Goal: Task Accomplishment & Management: Use online tool/utility

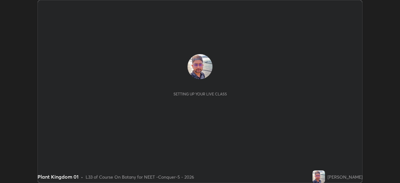
scroll to position [183, 400]
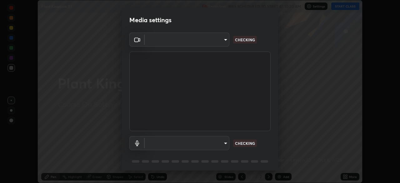
type input "ad23c5e1eec40c929e15baf649206283bee037f2ec2e6fc856d192bb2adaae55"
click at [219, 41] on body "Erase all Plant Kingdom 01 Recording WAS SCHEDULED TO START AT 10:30 AM Setting…" at bounding box center [200, 91] width 400 height 183
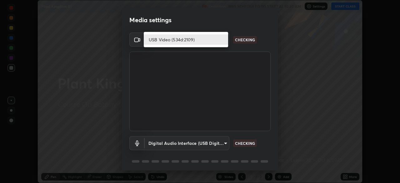
click at [215, 39] on li "USB Video (534d:2109)" at bounding box center [186, 39] width 84 height 10
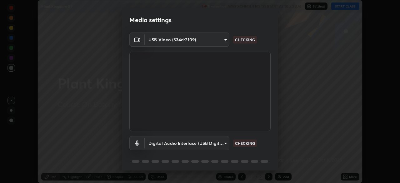
scroll to position [22, 0]
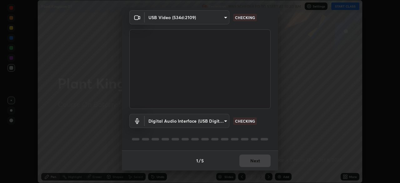
click at [219, 125] on body "Erase all Plant Kingdom 01 Recording WAS SCHEDULED TO START AT 10:30 AM Setting…" at bounding box center [200, 91] width 400 height 183
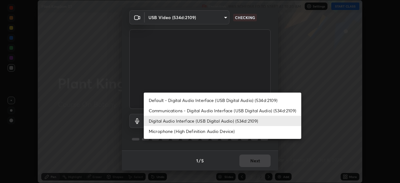
click at [206, 100] on li "Default - Digital Audio Interface (USB Digital Audio) (534d:2109)" at bounding box center [223, 100] width 158 height 10
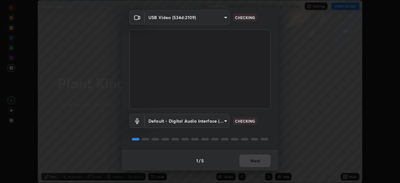
click at [200, 122] on body "Erase all Plant Kingdom 01 Recording WAS SCHEDULED TO START AT 10:30 AM Setting…" at bounding box center [200, 91] width 400 height 183
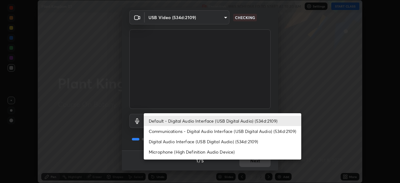
click at [204, 141] on li "Digital Audio Interface (USB Digital Audio) (534d:2109)" at bounding box center [223, 141] width 158 height 10
type input "aa0a7725628aa2d3746a5367ccdd85ae91ee4f6343f860b78150420f01eb6845"
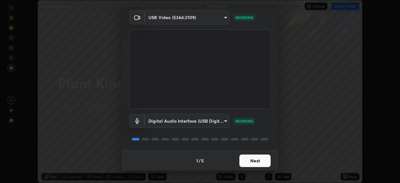
click at [256, 158] on button "Next" at bounding box center [254, 160] width 31 height 13
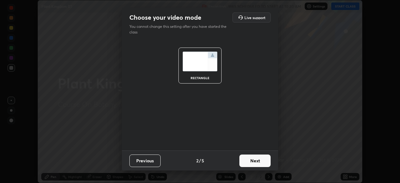
click at [258, 159] on button "Next" at bounding box center [254, 160] width 31 height 13
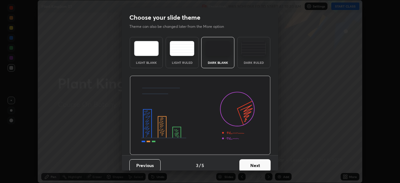
click at [260, 162] on button "Next" at bounding box center [254, 165] width 31 height 13
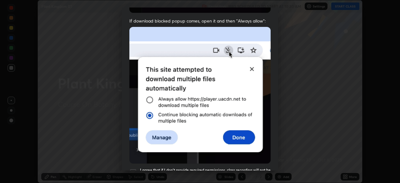
click at [134, 146] on img at bounding box center [199, 95] width 141 height 137
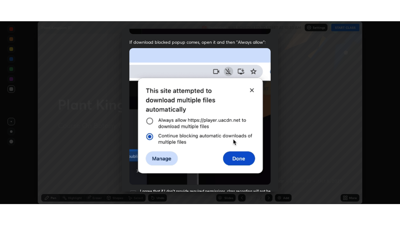
scroll to position [150, 0]
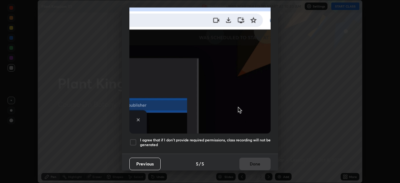
click at [138, 143] on div "I agree that if I don't provide required permissions, class recording will not …" at bounding box center [199, 143] width 141 height 8
click at [248, 159] on button "Done" at bounding box center [254, 164] width 31 height 13
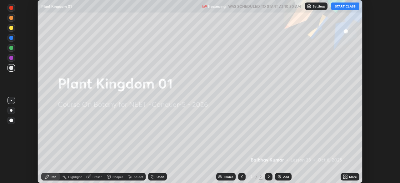
click at [344, 177] on icon at bounding box center [345, 178] width 2 height 2
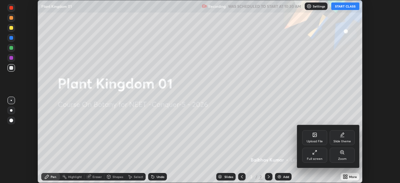
click at [314, 161] on div "Full screen" at bounding box center [314, 155] width 25 height 15
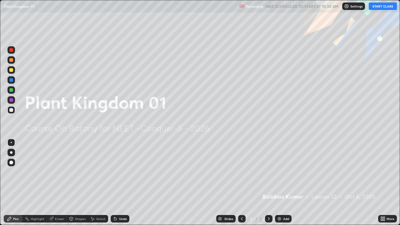
scroll to position [225, 400]
click at [349, 9] on div "Settings" at bounding box center [353, 7] width 23 height 8
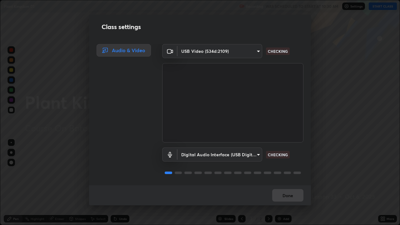
scroll to position [1, 0]
click at [290, 183] on button "Done" at bounding box center [287, 195] width 31 height 13
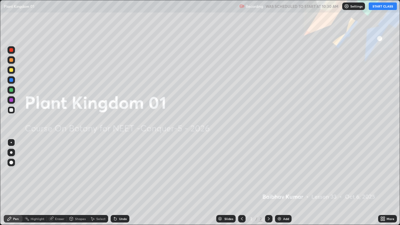
click at [378, 8] on button "START CLASS" at bounding box center [383, 7] width 28 height 8
click at [12, 153] on div at bounding box center [11, 152] width 3 height 3
click at [12, 183] on icon at bounding box center [9, 218] width 5 height 5
click at [11, 152] on div at bounding box center [11, 152] width 3 height 3
click at [282, 183] on div "Add" at bounding box center [283, 219] width 17 height 8
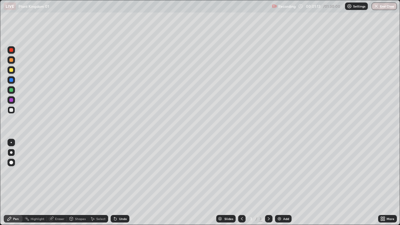
click at [384, 183] on icon at bounding box center [384, 218] width 2 height 2
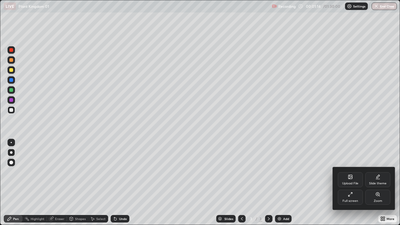
click at [355, 180] on div "Upload File" at bounding box center [350, 179] width 25 height 15
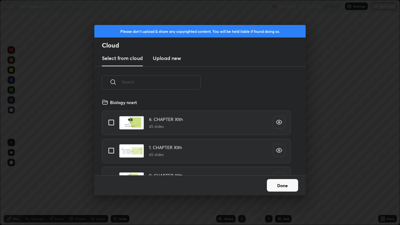
scroll to position [77, 201]
click at [163, 82] on input "text" at bounding box center [161, 82] width 79 height 27
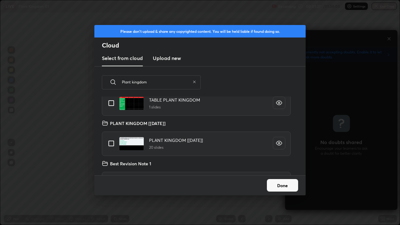
scroll to position [70, 0]
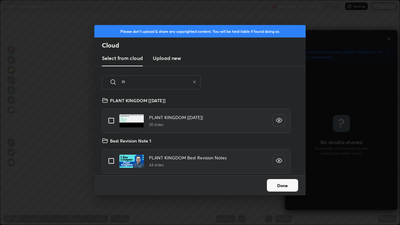
type input "P"
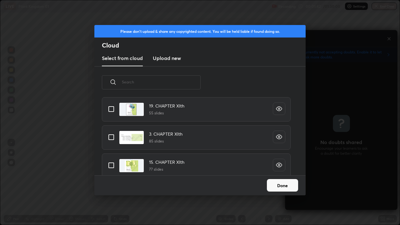
scroll to position [355, 0]
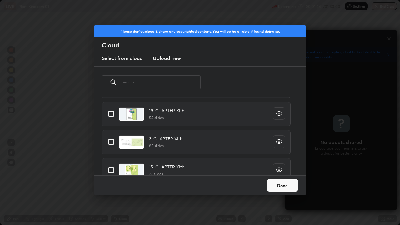
click at [111, 142] on input "grid" at bounding box center [111, 141] width 13 height 13
checkbox input "true"
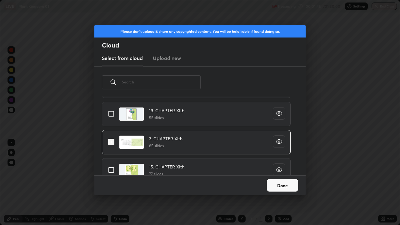
click at [282, 183] on button "Done" at bounding box center [282, 185] width 31 height 13
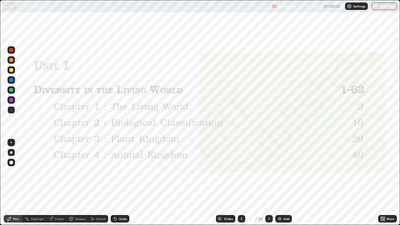
click at [11, 183] on icon at bounding box center [9, 218] width 5 height 5
click at [219, 183] on icon at bounding box center [219, 219] width 3 height 1
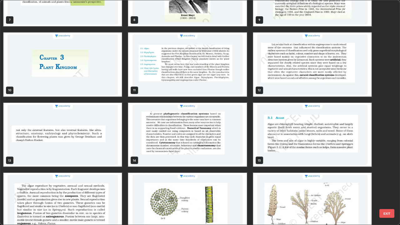
scroll to position [188, 0]
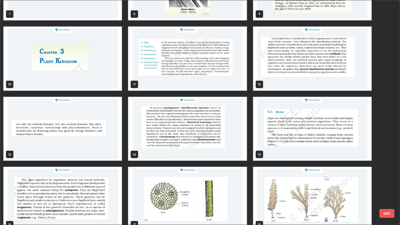
click at [90, 77] on img "grid" at bounding box center [62, 59] width 118 height 64
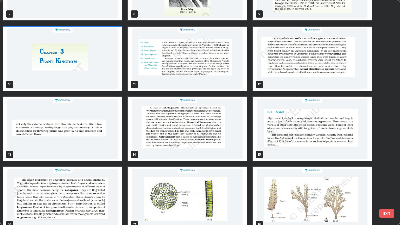
click at [90, 77] on img "grid" at bounding box center [62, 59] width 118 height 64
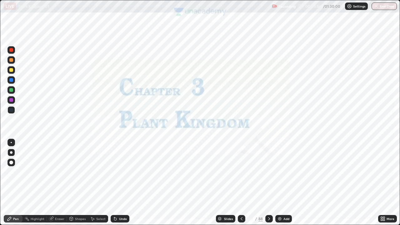
click at [89, 79] on img "grid" at bounding box center [62, 59] width 118 height 64
click at [9, 51] on div at bounding box center [12, 50] width 8 height 8
click at [13, 183] on div "Pen" at bounding box center [16, 218] width 6 height 3
click at [10, 153] on div at bounding box center [11, 152] width 3 height 3
click at [9, 48] on div at bounding box center [12, 50] width 8 height 8
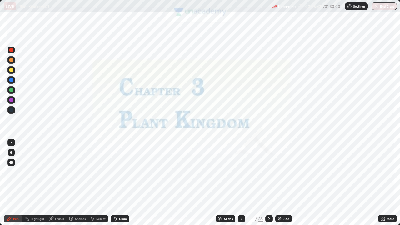
click at [10, 78] on div at bounding box center [11, 80] width 4 height 4
click at [9, 183] on icon at bounding box center [10, 219] width 4 height 4
click at [10, 110] on div at bounding box center [11, 110] width 4 height 4
click at [10, 152] on div at bounding box center [12, 153] width 8 height 8
click at [12, 183] on div "Pen" at bounding box center [13, 219] width 19 height 8
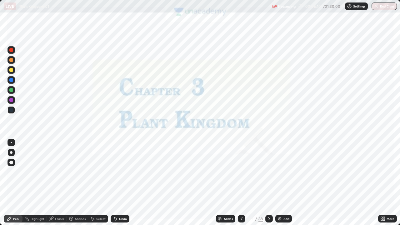
click at [220, 183] on icon at bounding box center [220, 219] width 4 height 4
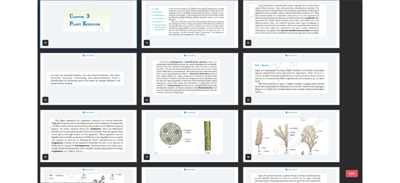
scroll to position [224, 0]
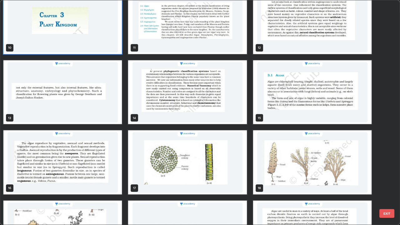
click at [303, 107] on img "grid" at bounding box center [312, 92] width 118 height 64
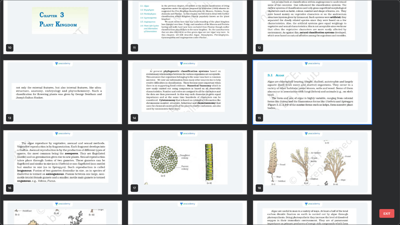
click at [303, 107] on img "grid" at bounding box center [312, 92] width 118 height 64
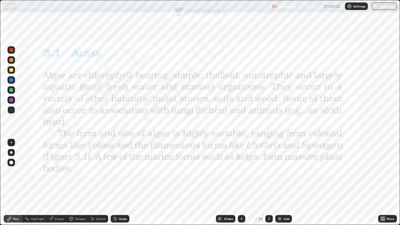
click at [13, 50] on div at bounding box center [11, 50] width 4 height 4
click at [13, 183] on div "Pen" at bounding box center [13, 219] width 19 height 8
click at [10, 152] on div at bounding box center [11, 152] width 3 height 3
click at [13, 183] on div "Pen" at bounding box center [13, 219] width 19 height 8
click at [240, 183] on icon at bounding box center [241, 218] width 5 height 5
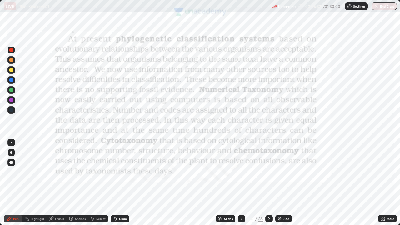
click at [284, 183] on div "Add" at bounding box center [287, 218] width 6 height 3
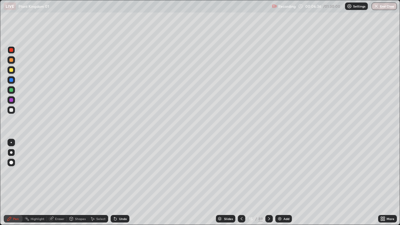
click at [11, 70] on div at bounding box center [11, 70] width 4 height 4
click at [11, 60] on div at bounding box center [11, 60] width 4 height 4
click at [9, 70] on div at bounding box center [12, 70] width 8 height 8
click at [11, 48] on div at bounding box center [11, 50] width 4 height 4
click at [11, 49] on div at bounding box center [11, 50] width 4 height 4
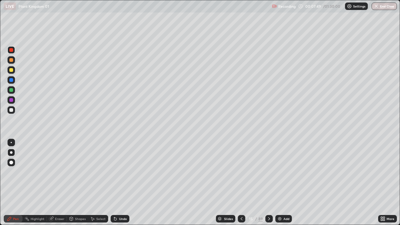
click at [11, 69] on div at bounding box center [11, 70] width 4 height 4
click at [8, 50] on div at bounding box center [12, 50] width 8 height 8
click at [12, 79] on div at bounding box center [11, 80] width 4 height 4
click at [10, 69] on div at bounding box center [11, 70] width 4 height 4
click at [11, 90] on div at bounding box center [11, 90] width 4 height 4
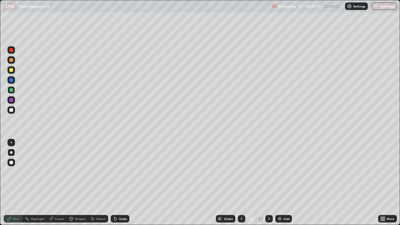
click at [12, 81] on div at bounding box center [11, 80] width 4 height 4
click at [382, 183] on icon at bounding box center [382, 218] width 2 height 2
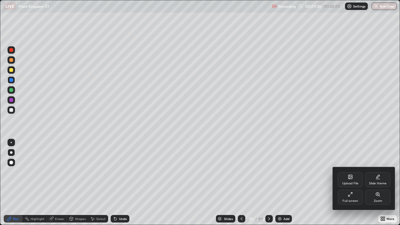
click at [352, 183] on icon at bounding box center [350, 194] width 5 height 5
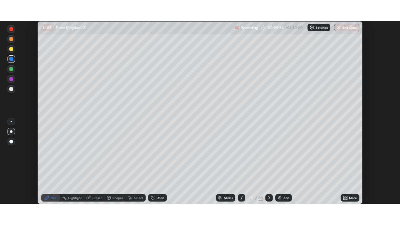
scroll to position [31083, 30865]
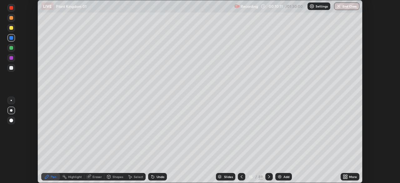
click at [343, 175] on icon at bounding box center [345, 176] width 5 height 5
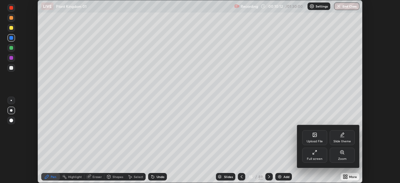
click at [315, 156] on div "Full screen" at bounding box center [314, 155] width 25 height 15
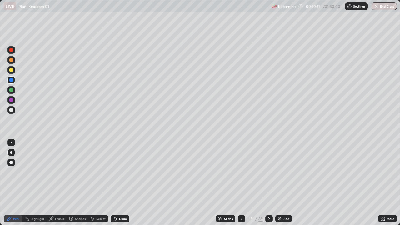
scroll to position [225, 400]
click at [10, 109] on div at bounding box center [11, 110] width 4 height 4
click at [11, 153] on div at bounding box center [11, 152] width 3 height 3
click at [12, 109] on div at bounding box center [11, 110] width 4 height 4
click at [13, 150] on div at bounding box center [12, 153] width 8 height 8
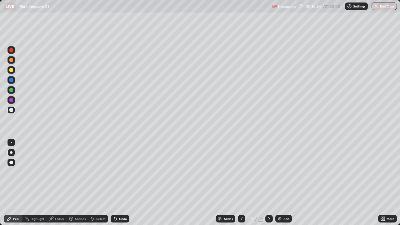
click at [12, 68] on div at bounding box center [11, 70] width 4 height 4
click at [14, 151] on div at bounding box center [12, 153] width 8 height 8
click at [10, 183] on icon at bounding box center [9, 218] width 5 height 5
click at [13, 111] on div at bounding box center [11, 110] width 4 height 4
click at [9, 80] on div at bounding box center [12, 80] width 8 height 8
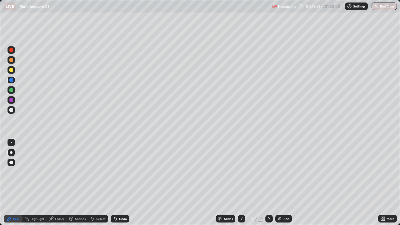
click at [10, 183] on icon at bounding box center [10, 219] width 4 height 4
click at [11, 152] on div at bounding box center [11, 152] width 3 height 3
click at [219, 183] on icon at bounding box center [219, 218] width 3 height 2
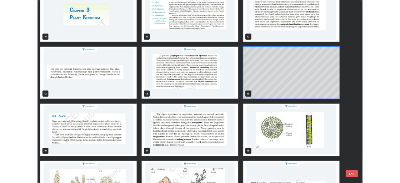
scroll to position [234, 0]
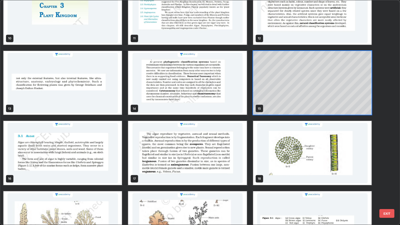
click at [80, 144] on img "grid" at bounding box center [62, 153] width 118 height 64
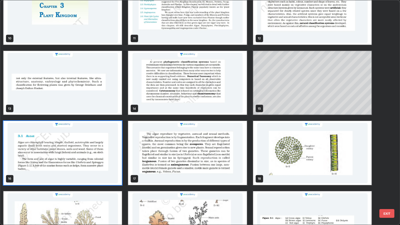
click at [80, 145] on img "grid" at bounding box center [62, 153] width 118 height 64
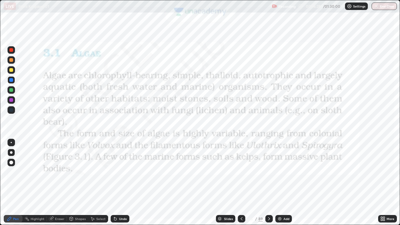
click at [80, 146] on img "grid" at bounding box center [62, 153] width 118 height 64
click at [78, 183] on div "Shapes" at bounding box center [80, 218] width 11 height 3
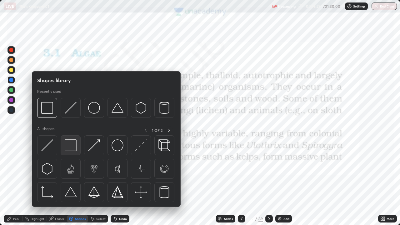
click at [69, 148] on img at bounding box center [71, 145] width 12 height 12
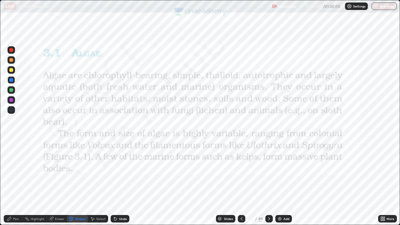
click at [12, 49] on div at bounding box center [11, 50] width 4 height 4
click at [11, 51] on div at bounding box center [11, 50] width 4 height 4
click at [14, 183] on div "Pen" at bounding box center [13, 219] width 19 height 8
click at [11, 152] on div at bounding box center [11, 152] width 3 height 3
click at [120, 183] on div "Undo" at bounding box center [120, 219] width 19 height 8
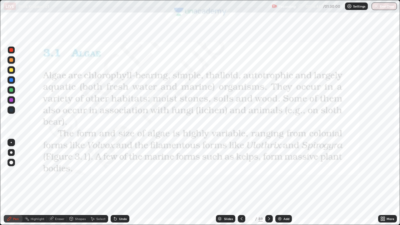
click at [58, 183] on div "Eraser" at bounding box center [57, 219] width 20 height 8
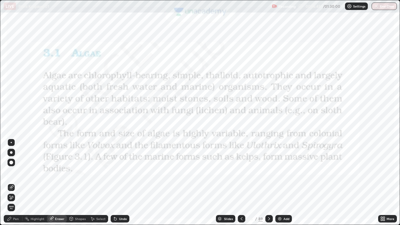
click at [78, 183] on div "Shapes" at bounding box center [80, 218] width 11 height 3
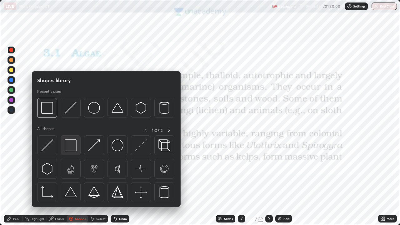
click at [68, 146] on img at bounding box center [71, 145] width 12 height 12
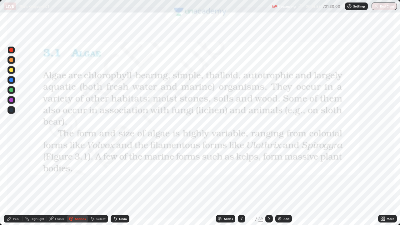
click at [14, 183] on div "Pen" at bounding box center [16, 218] width 6 height 3
click at [381, 183] on icon at bounding box center [382, 218] width 2 height 2
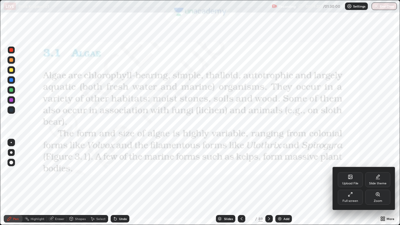
click at [345, 183] on div "Full screen" at bounding box center [350, 197] width 25 height 15
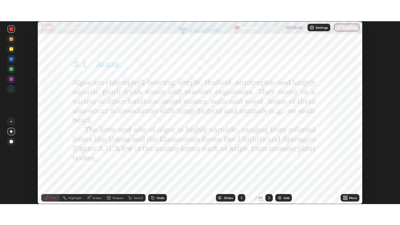
scroll to position [31083, 30865]
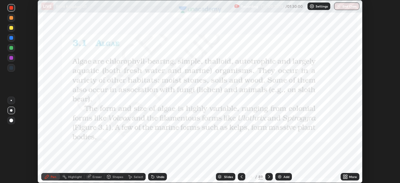
click at [347, 175] on icon at bounding box center [347, 176] width 2 height 2
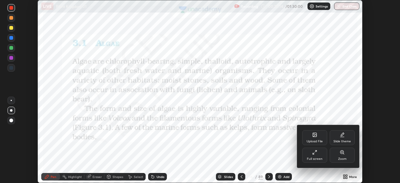
click at [318, 154] on div "Full screen" at bounding box center [314, 155] width 25 height 15
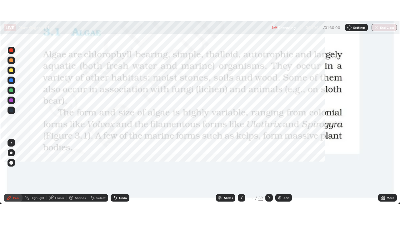
scroll to position [225, 400]
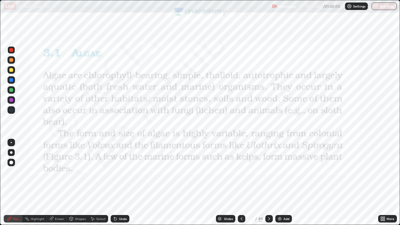
click at [219, 183] on icon at bounding box center [219, 218] width 3 height 2
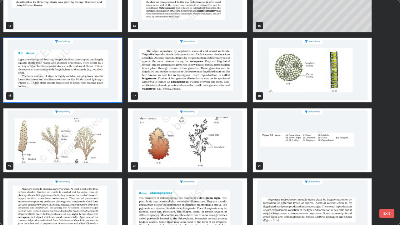
scroll to position [324, 0]
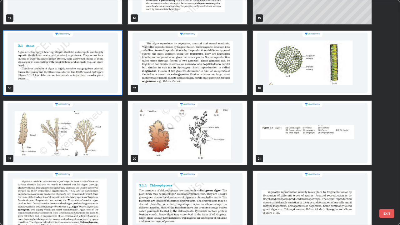
click at [98, 142] on img "grid" at bounding box center [62, 133] width 118 height 64
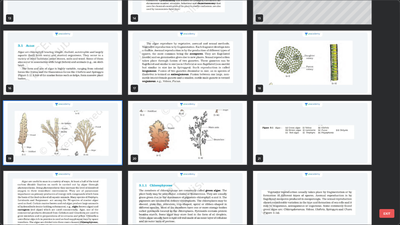
click at [96, 140] on img "grid" at bounding box center [62, 133] width 118 height 64
click at [95, 139] on img "grid" at bounding box center [62, 133] width 118 height 64
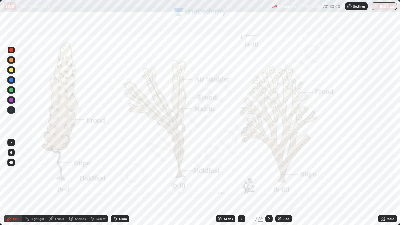
click at [268, 183] on icon at bounding box center [269, 218] width 5 height 5
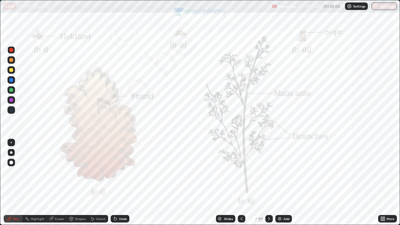
click at [241, 183] on icon at bounding box center [242, 218] width 2 height 3
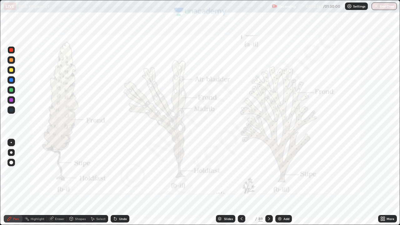
click at [241, 183] on div at bounding box center [242, 219] width 8 height 8
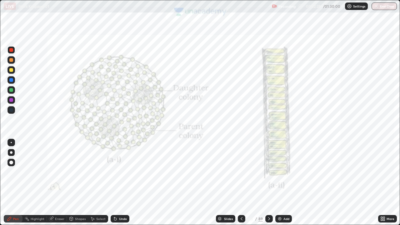
click at [12, 50] on div at bounding box center [11, 50] width 4 height 4
click at [11, 152] on div at bounding box center [11, 152] width 3 height 3
click at [14, 183] on div "Pen" at bounding box center [16, 218] width 6 height 3
click at [11, 153] on div at bounding box center [11, 152] width 3 height 3
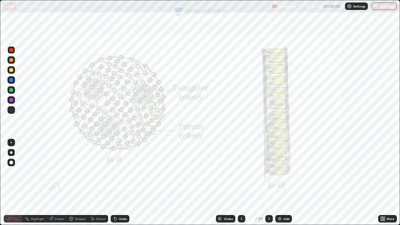
click at [269, 183] on icon at bounding box center [269, 218] width 5 height 5
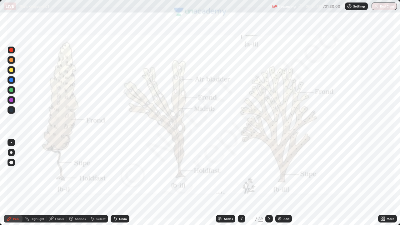
click at [11, 81] on div at bounding box center [11, 80] width 4 height 4
click at [11, 152] on div at bounding box center [11, 152] width 3 height 3
click at [15, 183] on div "Pen" at bounding box center [16, 218] width 6 height 3
click at [14, 100] on div at bounding box center [12, 100] width 8 height 8
click at [10, 153] on div at bounding box center [11, 152] width 3 height 3
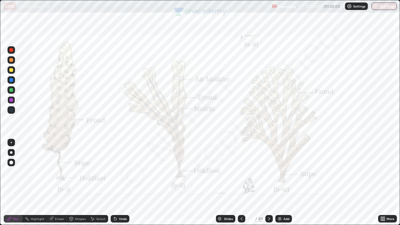
click at [267, 183] on div at bounding box center [269, 219] width 8 height 8
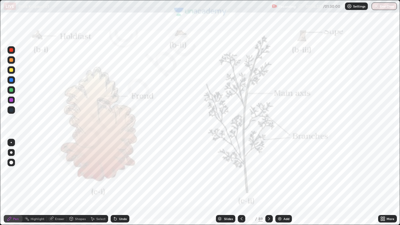
click at [13, 90] on div at bounding box center [12, 90] width 8 height 8
click at [12, 152] on div at bounding box center [11, 152] width 3 height 3
click at [18, 183] on div "Pen" at bounding box center [16, 218] width 6 height 3
click at [241, 183] on icon at bounding box center [241, 218] width 5 height 5
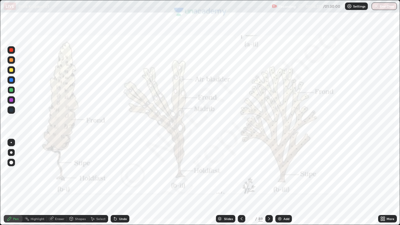
click at [268, 183] on div at bounding box center [269, 219] width 8 height 8
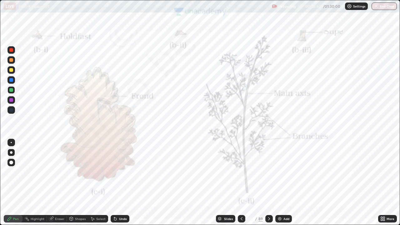
click at [12, 50] on div at bounding box center [11, 50] width 4 height 4
click at [18, 183] on div "Pen" at bounding box center [16, 218] width 6 height 3
click at [241, 183] on icon at bounding box center [241, 218] width 5 height 5
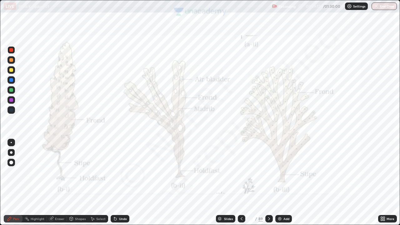
click at [10, 183] on icon at bounding box center [9, 218] width 5 height 5
click at [11, 101] on div at bounding box center [11, 100] width 4 height 4
click at [220, 183] on icon at bounding box center [220, 219] width 4 height 4
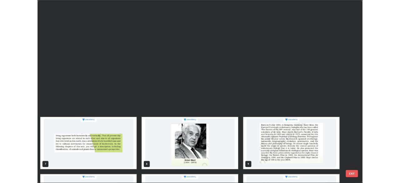
scroll to position [223, 396]
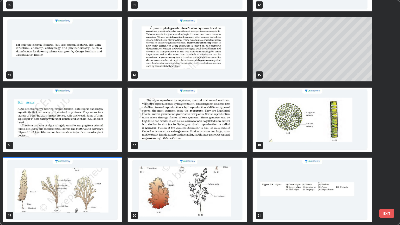
click at [93, 126] on img "grid" at bounding box center [62, 120] width 118 height 64
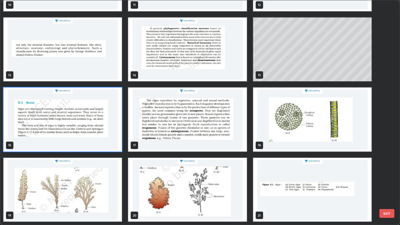
click at [94, 124] on img "grid" at bounding box center [62, 120] width 118 height 64
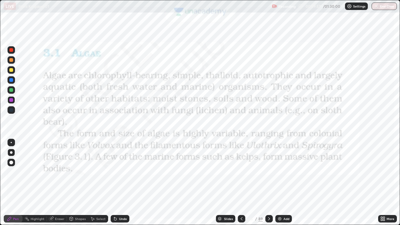
click at [94, 125] on img "grid" at bounding box center [62, 120] width 118 height 64
click at [8, 50] on div at bounding box center [12, 50] width 8 height 8
click at [8, 183] on icon at bounding box center [9, 218] width 5 height 5
click at [381, 183] on icon at bounding box center [382, 218] width 2 height 2
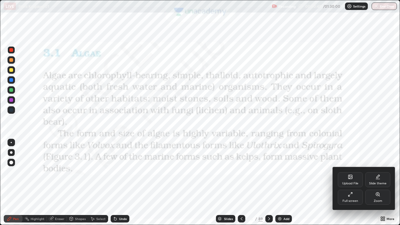
click at [357, 183] on div "Full screen" at bounding box center [351, 200] width 16 height 3
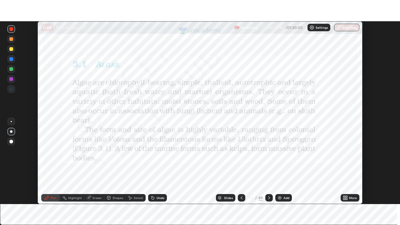
scroll to position [31083, 30865]
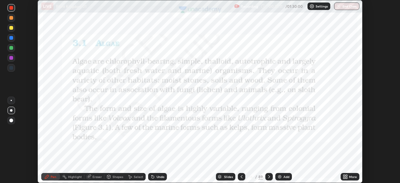
click at [269, 176] on icon at bounding box center [269, 176] width 2 height 3
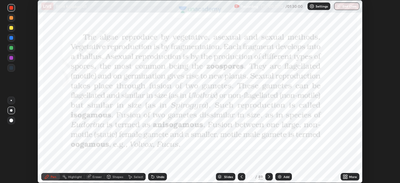
click at [344, 175] on icon at bounding box center [345, 176] width 2 height 2
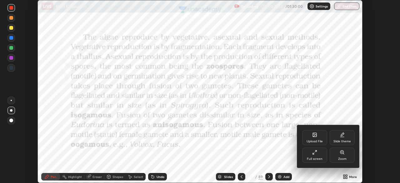
click at [318, 159] on div "Full screen" at bounding box center [315, 158] width 16 height 3
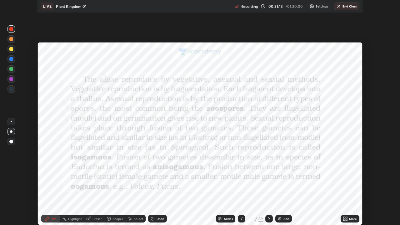
scroll to position [225, 400]
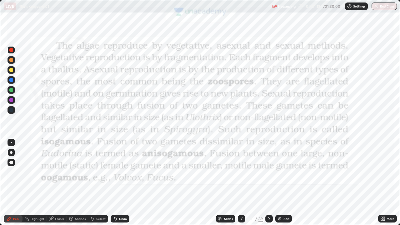
click at [287, 183] on div "Add" at bounding box center [287, 218] width 6 height 3
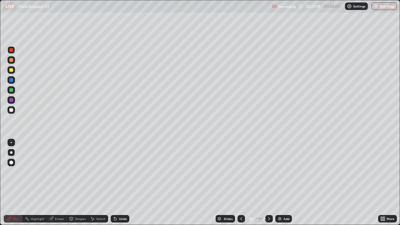
click at [12, 67] on div at bounding box center [12, 70] width 8 height 8
click at [10, 151] on div at bounding box center [12, 153] width 8 height 8
click at [13, 183] on div "Pen" at bounding box center [16, 218] width 6 height 3
click at [11, 61] on div at bounding box center [11, 60] width 4 height 4
click at [9, 79] on div at bounding box center [11, 80] width 4 height 4
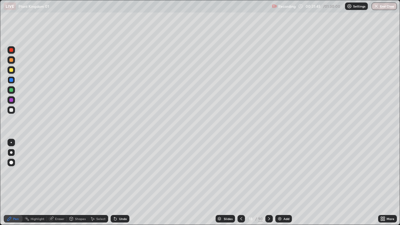
click at [13, 156] on div at bounding box center [12, 153] width 8 height 8
click at [62, 183] on div "Eraser" at bounding box center [59, 218] width 9 height 3
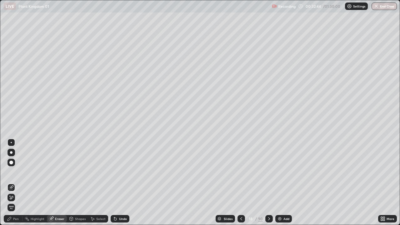
click at [11, 183] on icon at bounding box center [11, 187] width 5 height 5
click at [11, 183] on icon at bounding box center [10, 219] width 4 height 4
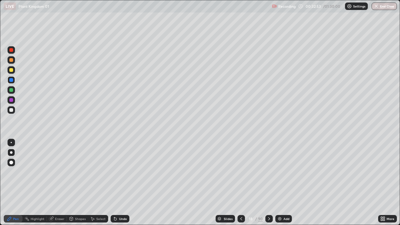
click at [11, 89] on div at bounding box center [11, 90] width 4 height 4
click at [12, 71] on div at bounding box center [11, 70] width 4 height 4
click at [11, 90] on div at bounding box center [11, 90] width 4 height 4
click at [11, 109] on div at bounding box center [11, 110] width 4 height 4
click at [12, 152] on div at bounding box center [11, 152] width 3 height 3
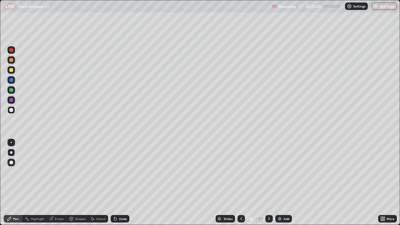
click at [11, 142] on div at bounding box center [11, 142] width 1 height 1
click at [12, 149] on div at bounding box center [12, 153] width 8 height 8
click at [10, 108] on div at bounding box center [11, 110] width 4 height 4
click at [12, 89] on div at bounding box center [11, 90] width 4 height 4
click at [117, 183] on div "Undo" at bounding box center [120, 219] width 19 height 8
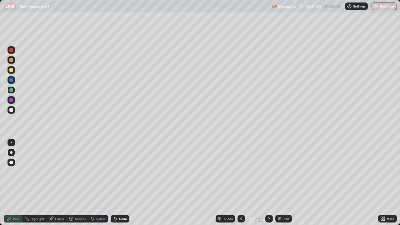
click at [122, 183] on div "Undo" at bounding box center [120, 219] width 19 height 8
click at [121, 183] on div "Undo" at bounding box center [123, 218] width 8 height 3
click at [13, 80] on div at bounding box center [11, 80] width 4 height 4
click at [13, 183] on div "Pen" at bounding box center [13, 219] width 19 height 8
click at [12, 90] on div at bounding box center [11, 90] width 4 height 4
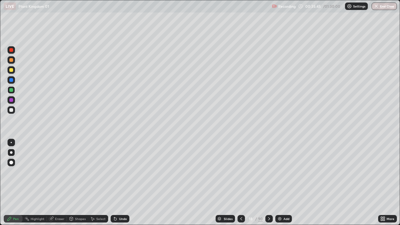
click at [11, 153] on div at bounding box center [11, 152] width 3 height 3
click at [13, 183] on div "Pen" at bounding box center [16, 218] width 6 height 3
click at [12, 110] on div at bounding box center [11, 110] width 4 height 4
click at [11, 152] on div at bounding box center [11, 152] width 3 height 3
click at [9, 183] on icon at bounding box center [10, 219] width 4 height 4
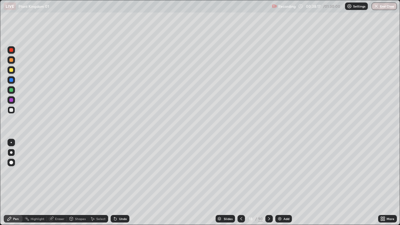
click at [11, 150] on div at bounding box center [12, 153] width 8 height 8
click at [241, 183] on icon at bounding box center [241, 218] width 2 height 3
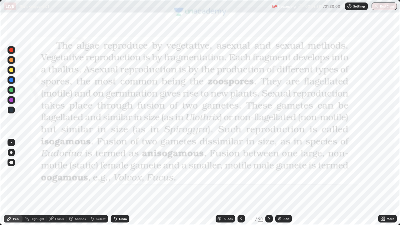
click at [269, 183] on icon at bounding box center [269, 218] width 5 height 5
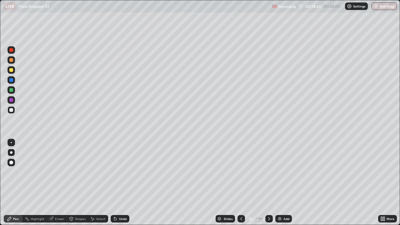
click at [13, 183] on div "Pen" at bounding box center [13, 219] width 19 height 8
click at [11, 152] on div at bounding box center [11, 152] width 3 height 3
click at [12, 100] on div at bounding box center [11, 100] width 4 height 4
click at [10, 110] on div at bounding box center [11, 110] width 4 height 4
click at [14, 183] on div "Pen" at bounding box center [16, 218] width 6 height 3
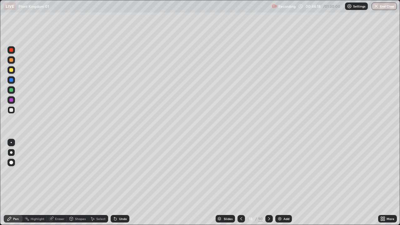
click at [11, 153] on div at bounding box center [11, 152] width 3 height 3
click at [240, 183] on icon at bounding box center [241, 218] width 5 height 5
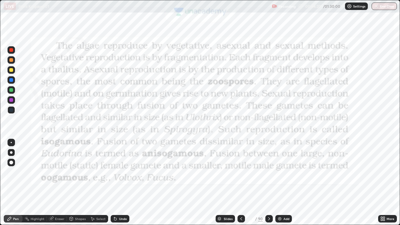
click at [75, 183] on div "Shapes" at bounding box center [80, 218] width 11 height 3
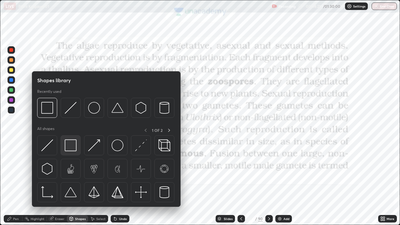
click at [70, 143] on img at bounding box center [71, 145] width 12 height 12
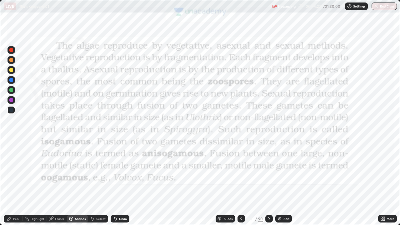
click at [10, 49] on div at bounding box center [11, 50] width 4 height 4
click at [286, 183] on div "Add" at bounding box center [287, 218] width 6 height 3
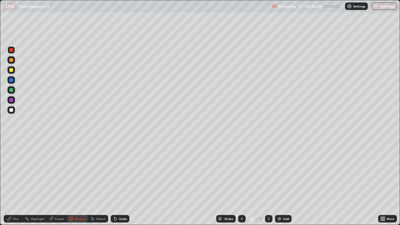
click at [12, 109] on div at bounding box center [11, 110] width 4 height 4
click at [15, 183] on div "Pen" at bounding box center [16, 218] width 6 height 3
click at [12, 79] on div at bounding box center [11, 80] width 4 height 4
click at [123, 183] on div "Undo" at bounding box center [120, 219] width 19 height 8
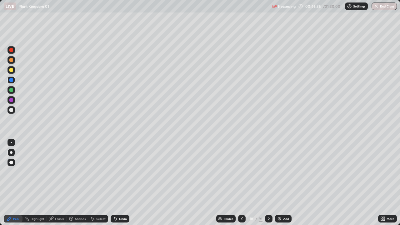
click at [123, 183] on div "Undo" at bounding box center [120, 219] width 19 height 8
click at [268, 183] on icon at bounding box center [268, 218] width 5 height 5
click at [222, 183] on div "Slides" at bounding box center [225, 219] width 19 height 8
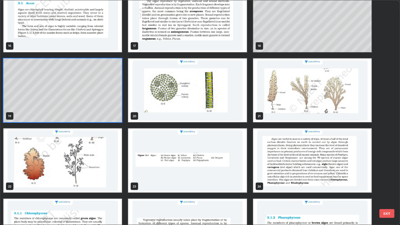
scroll to position [367, 0]
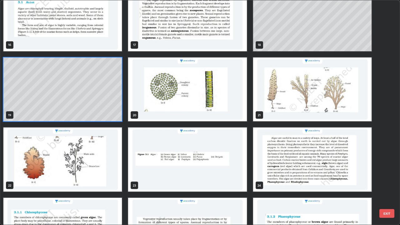
click at [159, 93] on img "grid" at bounding box center [187, 90] width 118 height 64
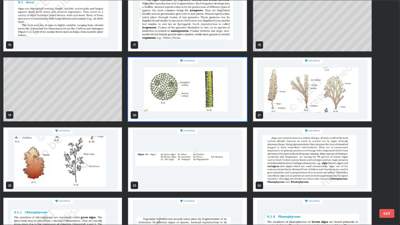
click at [159, 94] on img "grid" at bounding box center [187, 90] width 118 height 64
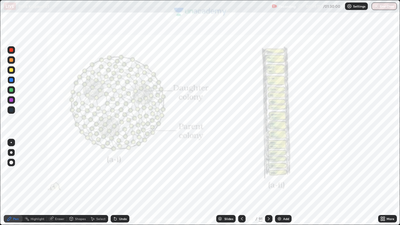
click at [266, 183] on div at bounding box center [269, 219] width 8 height 13
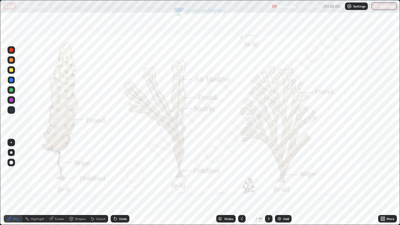
click at [268, 183] on icon at bounding box center [269, 218] width 2 height 3
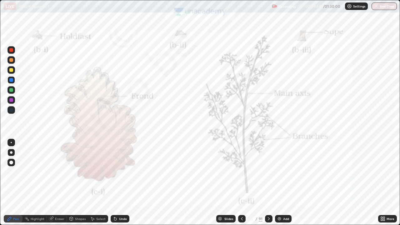
click at [266, 183] on icon at bounding box center [268, 218] width 5 height 5
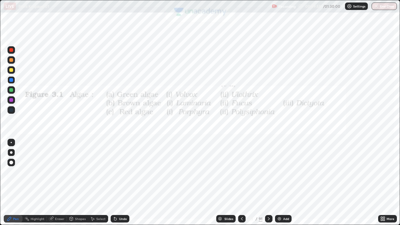
click at [12, 183] on div "Pen" at bounding box center [13, 219] width 19 height 8
click at [10, 50] on div at bounding box center [11, 50] width 4 height 4
click at [11, 183] on icon at bounding box center [9, 218] width 5 height 5
click at [268, 183] on icon at bounding box center [268, 218] width 5 height 5
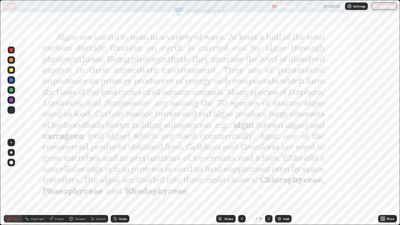
click at [281, 183] on img at bounding box center [279, 218] width 5 height 5
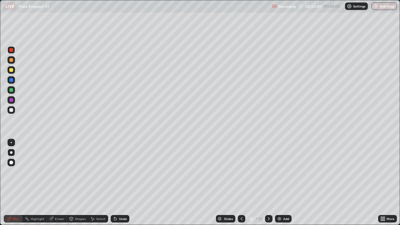
click at [10, 71] on div at bounding box center [11, 70] width 4 height 4
click at [11, 183] on icon at bounding box center [9, 218] width 5 height 5
click at [11, 111] on div at bounding box center [11, 110] width 4 height 4
click at [117, 183] on div "Undo" at bounding box center [120, 219] width 19 height 8
click at [120, 183] on div "Undo" at bounding box center [120, 219] width 19 height 8
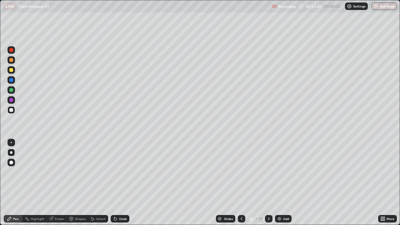
click at [13, 49] on div at bounding box center [11, 50] width 4 height 4
click at [13, 79] on div at bounding box center [12, 80] width 8 height 8
click at [12, 60] on div at bounding box center [11, 60] width 4 height 4
click at [13, 90] on div at bounding box center [12, 90] width 8 height 8
click at [11, 152] on div at bounding box center [11, 152] width 3 height 3
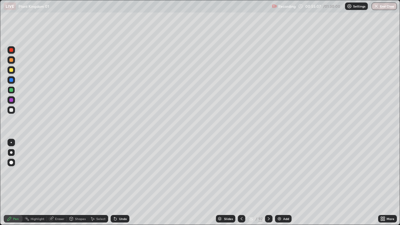
click at [11, 152] on div at bounding box center [11, 152] width 3 height 3
click at [8, 111] on div at bounding box center [12, 110] width 8 height 8
click at [11, 90] on div at bounding box center [11, 90] width 4 height 4
click at [12, 110] on div at bounding box center [11, 110] width 4 height 4
click at [10, 99] on div at bounding box center [11, 100] width 4 height 4
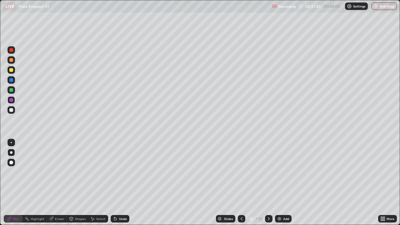
click at [10, 155] on div at bounding box center [12, 153] width 8 height 8
click at [12, 183] on div "Pen" at bounding box center [13, 219] width 19 height 8
click at [12, 153] on div at bounding box center [11, 152] width 3 height 3
click at [16, 183] on div "Pen" at bounding box center [16, 218] width 6 height 3
click at [11, 153] on div at bounding box center [11, 152] width 3 height 3
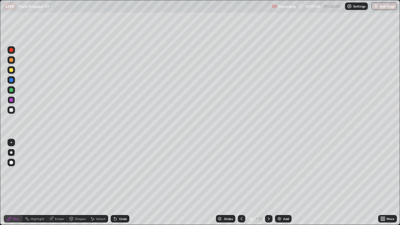
click at [241, 183] on icon at bounding box center [241, 218] width 5 height 5
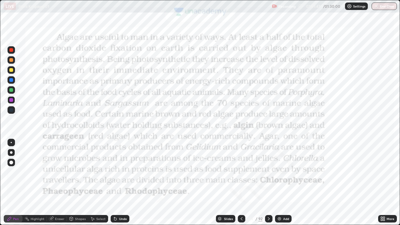
click at [269, 183] on icon at bounding box center [269, 218] width 2 height 3
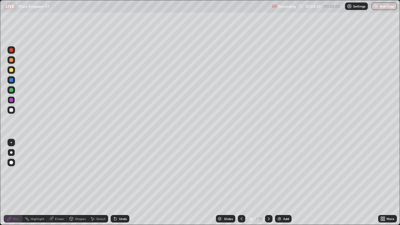
click at [12, 183] on icon at bounding box center [9, 218] width 5 height 5
click at [11, 153] on div at bounding box center [11, 152] width 3 height 3
click at [13, 183] on div "Pen" at bounding box center [16, 218] width 6 height 3
click at [219, 183] on icon at bounding box center [219, 218] width 3 height 2
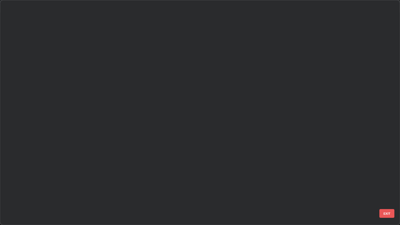
scroll to position [223, 396]
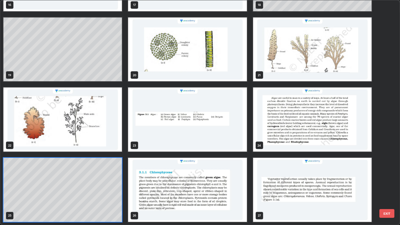
click at [275, 128] on img "grid" at bounding box center [312, 120] width 118 height 64
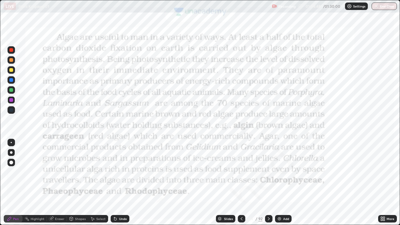
click at [275, 128] on img "grid" at bounding box center [312, 120] width 118 height 64
click at [76, 183] on div "Shapes" at bounding box center [80, 218] width 11 height 3
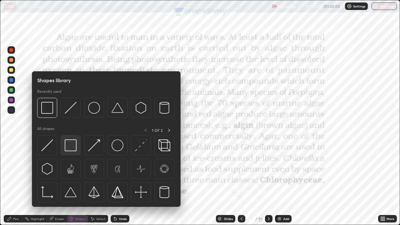
click at [69, 141] on img at bounding box center [71, 145] width 12 height 12
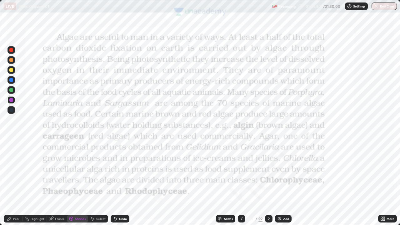
click at [8, 48] on div at bounding box center [12, 50] width 8 height 8
click at [12, 183] on icon at bounding box center [9, 218] width 5 height 5
click at [13, 183] on div "Pen" at bounding box center [16, 218] width 6 height 3
click at [13, 183] on div "Pen" at bounding box center [13, 219] width 19 height 8
click at [10, 152] on div at bounding box center [11, 152] width 3 height 3
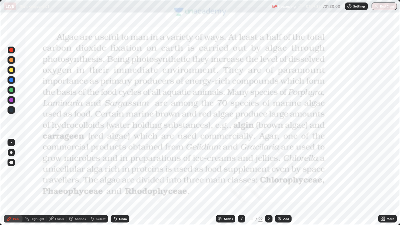
click at [216, 183] on div "Slides" at bounding box center [225, 219] width 19 height 8
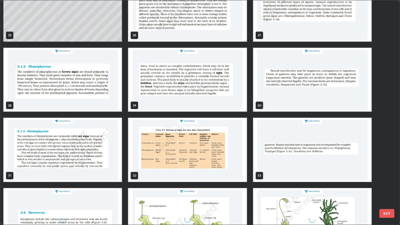
scroll to position [609, 0]
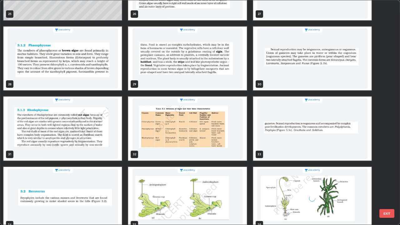
click at [153, 135] on img "grid" at bounding box center [187, 129] width 118 height 64
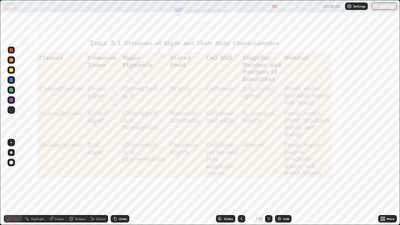
click at [153, 137] on img "grid" at bounding box center [187, 129] width 118 height 64
click at [13, 183] on div "Pen" at bounding box center [13, 219] width 19 height 8
click at [12, 183] on div "Pen" at bounding box center [13, 219] width 19 height 8
click at [11, 153] on div at bounding box center [11, 152] width 3 height 3
click at [11, 183] on icon at bounding box center [10, 219] width 4 height 4
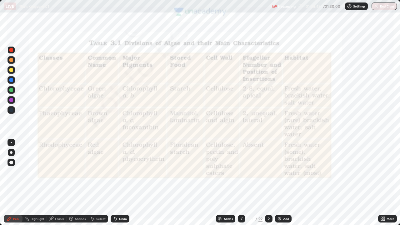
click at [242, 183] on icon at bounding box center [241, 218] width 5 height 5
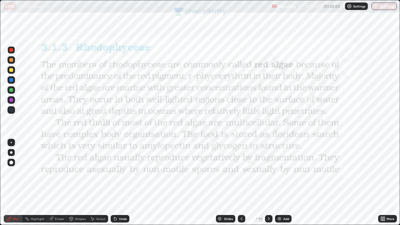
click at [242, 183] on icon at bounding box center [241, 218] width 5 height 5
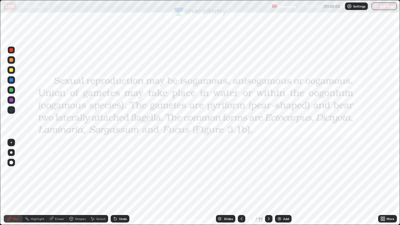
click at [242, 183] on icon at bounding box center [241, 218] width 5 height 5
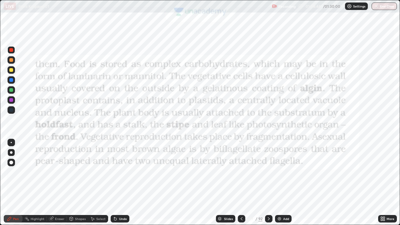
click at [242, 183] on icon at bounding box center [241, 218] width 5 height 5
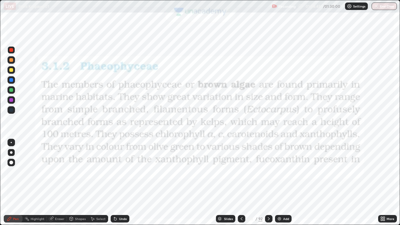
click at [241, 183] on icon at bounding box center [241, 218] width 5 height 5
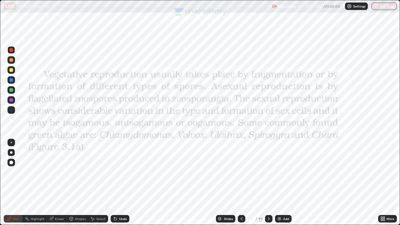
click at [240, 183] on icon at bounding box center [241, 218] width 5 height 5
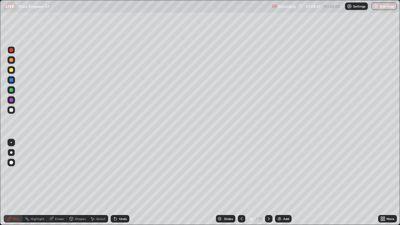
click at [242, 183] on icon at bounding box center [241, 218] width 5 height 5
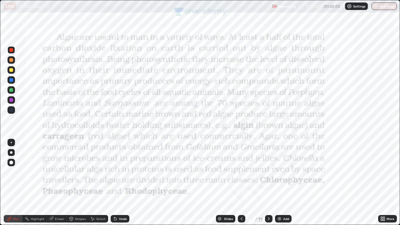
click at [14, 110] on div at bounding box center [12, 110] width 8 height 8
click at [17, 183] on div "Pen" at bounding box center [16, 218] width 6 height 3
click at [11, 150] on div at bounding box center [12, 153] width 8 height 8
click at [12, 183] on icon at bounding box center [9, 218] width 5 height 5
click at [269, 183] on icon at bounding box center [268, 218] width 5 height 5
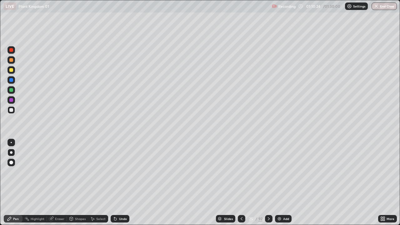
click at [268, 183] on icon at bounding box center [268, 218] width 5 height 5
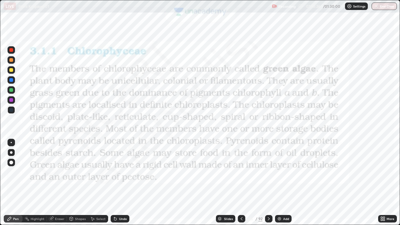
click at [13, 183] on div "Pen" at bounding box center [13, 219] width 19 height 8
click at [15, 153] on div at bounding box center [12, 153] width 8 height 8
click at [218, 183] on icon at bounding box center [219, 219] width 3 height 1
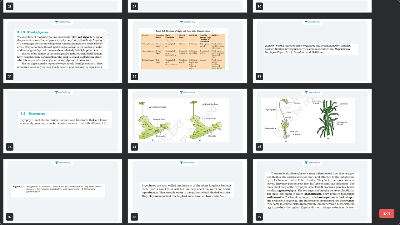
scroll to position [687, 0]
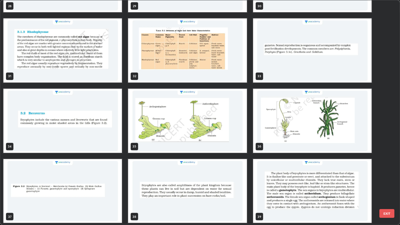
click at [222, 66] on img "grid" at bounding box center [187, 50] width 118 height 64
click at [225, 67] on img "grid" at bounding box center [187, 50] width 118 height 64
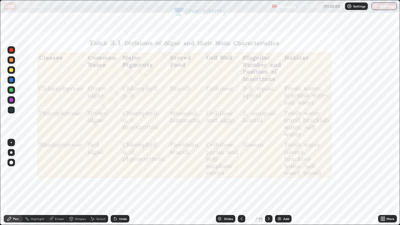
click at [227, 69] on img "grid" at bounding box center [187, 50] width 118 height 64
click at [12, 183] on div "Pen" at bounding box center [13, 219] width 19 height 8
click at [11, 183] on icon at bounding box center [10, 219] width 4 height 4
click at [11, 152] on div at bounding box center [11, 152] width 3 height 3
click at [9, 51] on div at bounding box center [11, 50] width 4 height 4
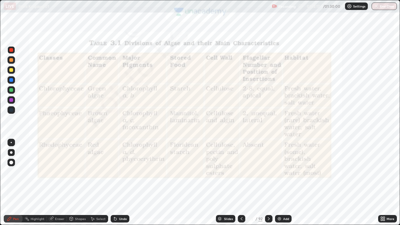
click at [11, 183] on div "Pen" at bounding box center [13, 219] width 19 height 8
click at [11, 183] on icon at bounding box center [9, 218] width 5 height 5
click at [8, 152] on div at bounding box center [12, 153] width 8 height 8
click at [11, 183] on icon at bounding box center [9, 218] width 5 height 5
click at [11, 153] on div at bounding box center [11, 152] width 3 height 3
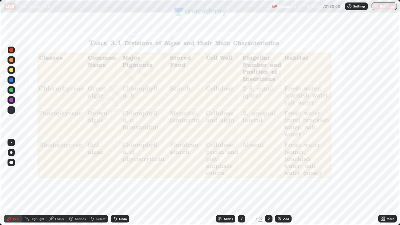
click at [10, 48] on div at bounding box center [12, 50] width 8 height 8
click at [120, 183] on div "Undo" at bounding box center [118, 219] width 21 height 13
click at [11, 108] on div at bounding box center [11, 110] width 4 height 4
click at [384, 8] on button "End Class" at bounding box center [384, 7] width 25 height 8
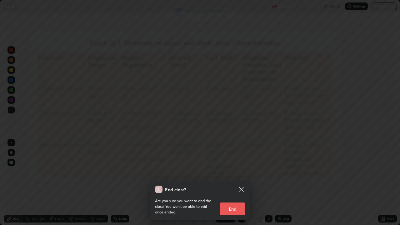
click at [235, 183] on button "End" at bounding box center [232, 209] width 25 height 13
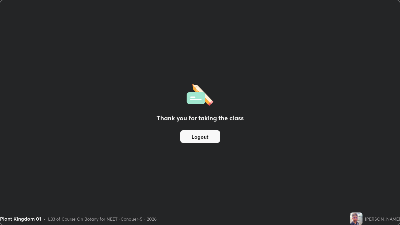
click at [204, 139] on button "Logout" at bounding box center [200, 136] width 40 height 13
